Goal: Information Seeking & Learning: Learn about a topic

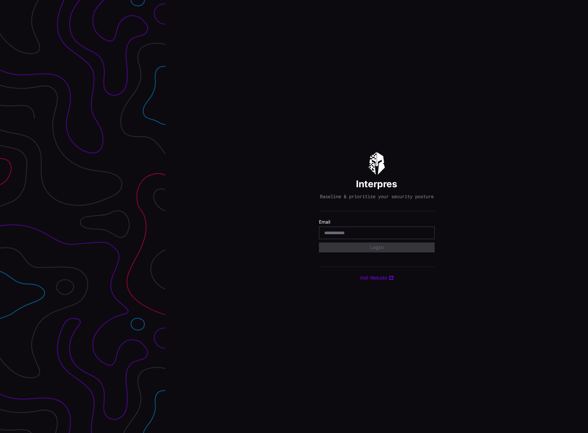
click at [336, 236] on input "email" at bounding box center [376, 233] width 105 height 6
click at [342, 233] on input "**********" at bounding box center [376, 233] width 105 height 6
click at [391, 224] on label "Email" at bounding box center [377, 222] width 116 height 6
click at [384, 234] on input "**********" at bounding box center [376, 233] width 105 height 6
type input "*"
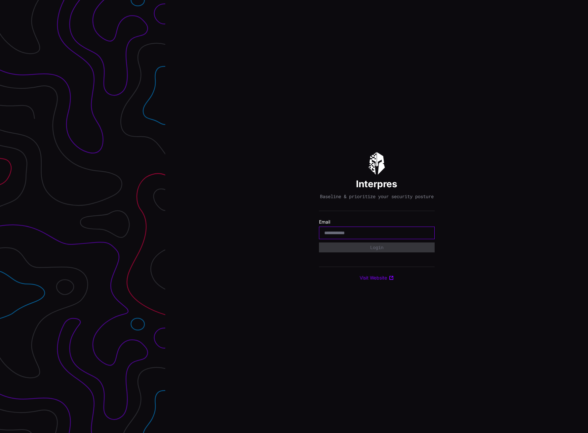
click at [355, 235] on input "email" at bounding box center [376, 233] width 105 height 6
type input "**********"
click at [363, 252] on button "Login" at bounding box center [377, 247] width 114 height 10
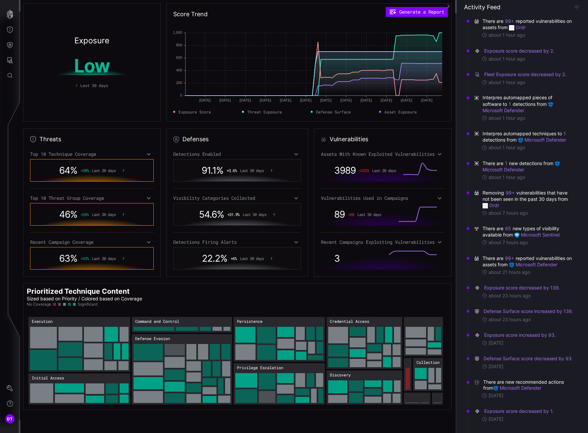
click at [147, 157] on div "Top 10 Technique Coverage" at bounding box center [92, 154] width 124 height 6
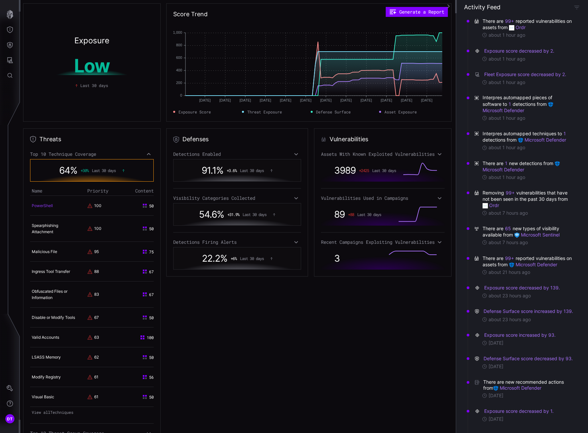
click at [39, 206] on link "PowerShell" at bounding box center [42, 205] width 21 height 5
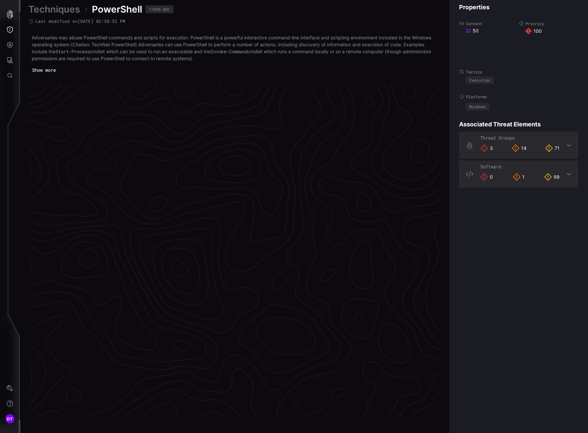
scroll to position [1325, 292]
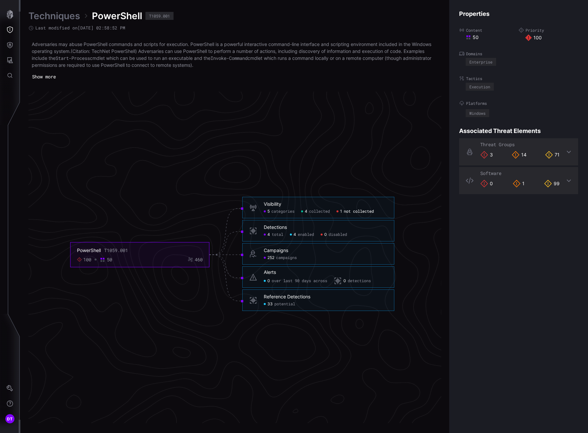
click at [355, 212] on span "not collected" at bounding box center [359, 211] width 30 height 5
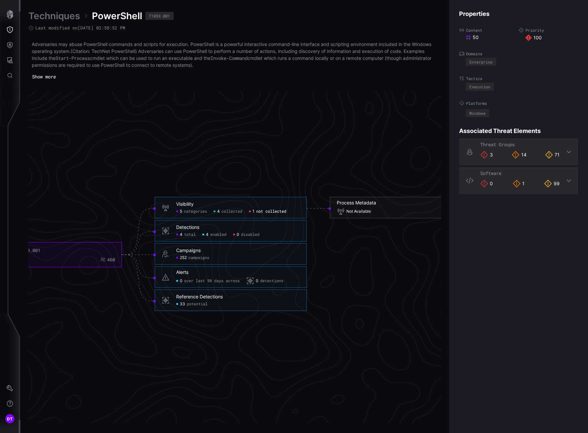
click at [188, 304] on span "potential" at bounding box center [197, 304] width 21 height 5
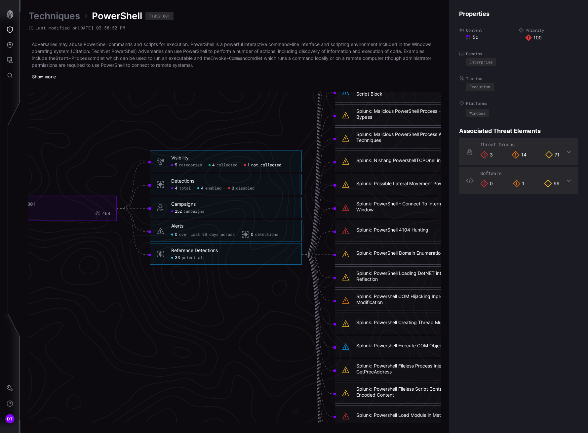
click span "potential"
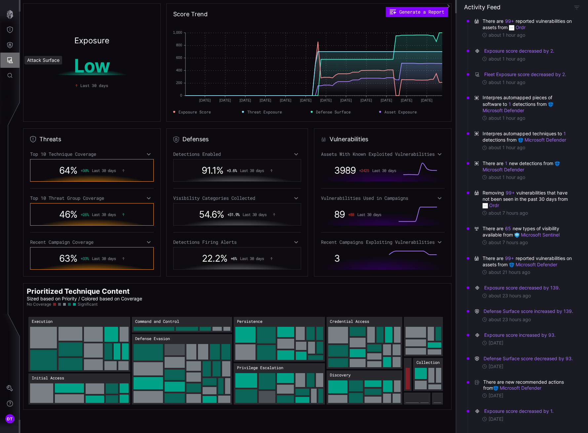
click at [10, 58] on icon "Attack Surface" at bounding box center [10, 60] width 6 height 6
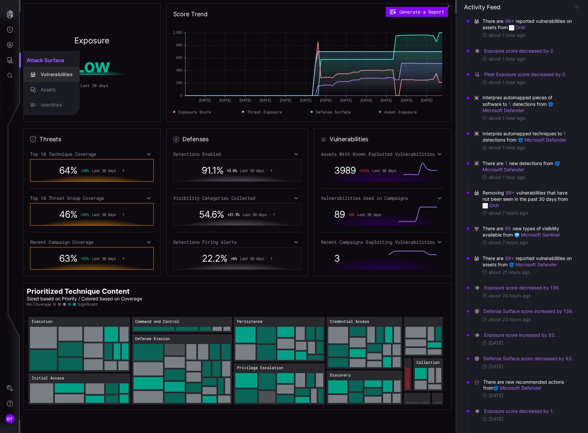
click at [54, 71] on div "Vulnerabilities" at bounding box center [54, 74] width 35 height 8
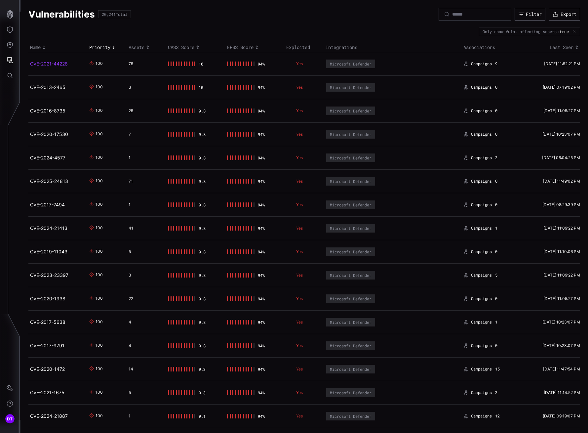
click at [45, 63] on link "CVE-2021-44228" at bounding box center [49, 64] width 38 height 6
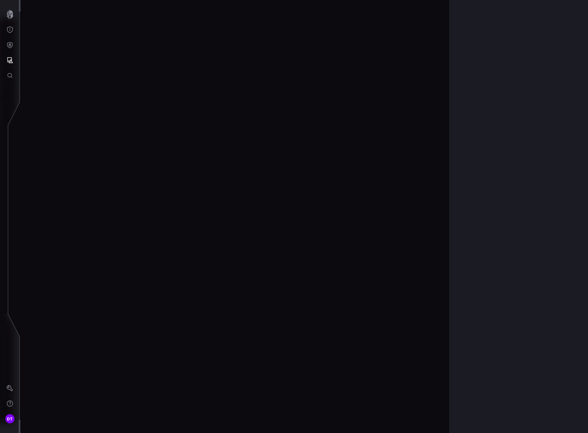
scroll to position [1317, 292]
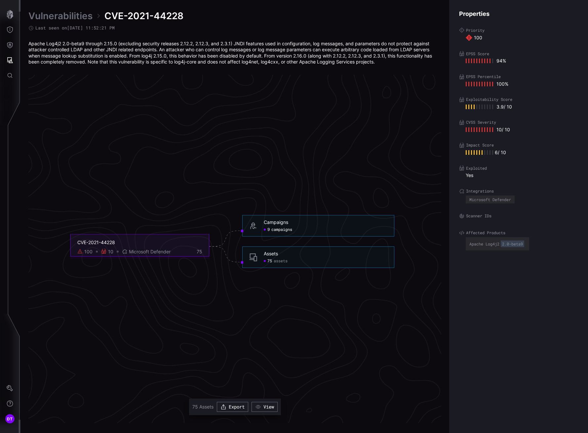
click at [276, 230] on span "campaigns" at bounding box center [282, 229] width 21 height 5
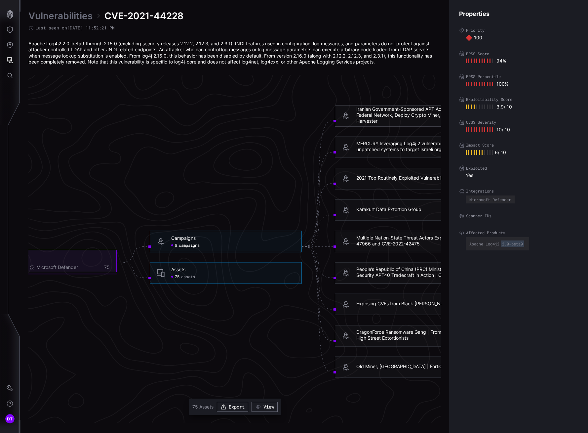
click at [368, 112] on div "Iranian Government-Sponsored APT Actors Compromise Federal Network, Deploy Cryp…" at bounding box center [419, 115] width 124 height 18
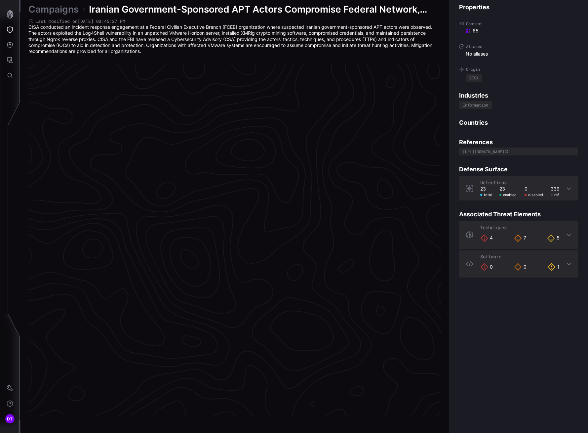
scroll to position [1315, 292]
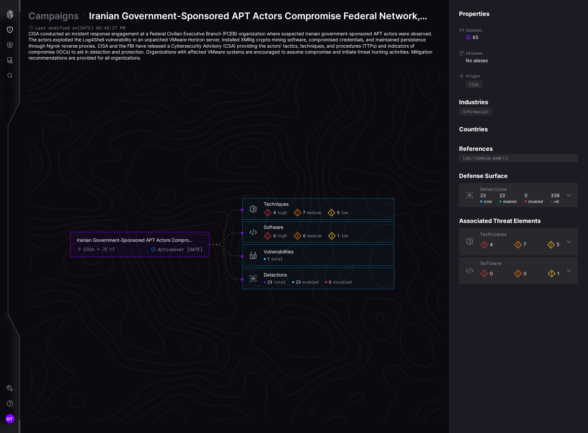
click at [567, 242] on icon at bounding box center [569, 241] width 4 height 3
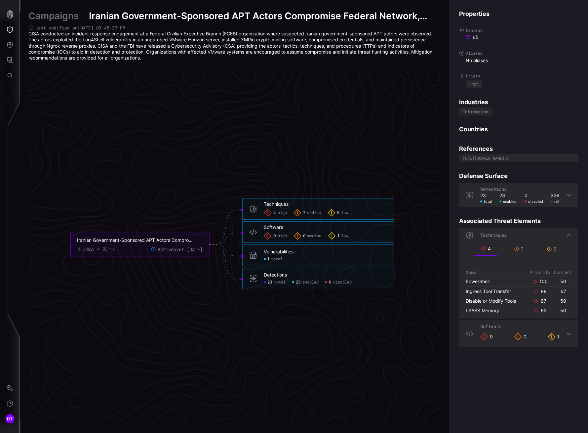
click at [567, 234] on icon at bounding box center [569, 234] width 5 height 5
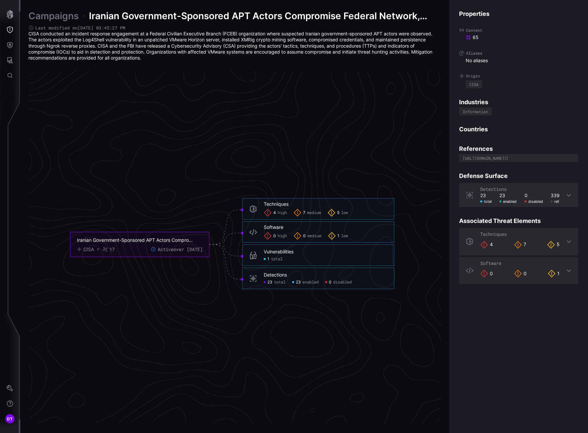
click at [275, 258] on span "total" at bounding box center [277, 259] width 12 height 5
